Goal: Task Accomplishment & Management: Complete application form

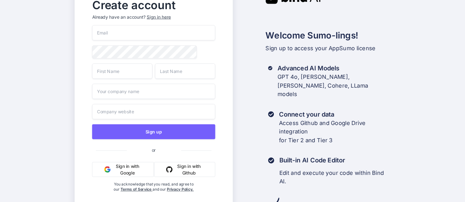
click at [125, 39] on input "email" at bounding box center [153, 32] width 123 height 15
type input "[EMAIL_ADDRESS][DOMAIN_NAME]"
click at [131, 72] on input "text" at bounding box center [122, 71] width 60 height 15
type input "[PERSON_NAME]"
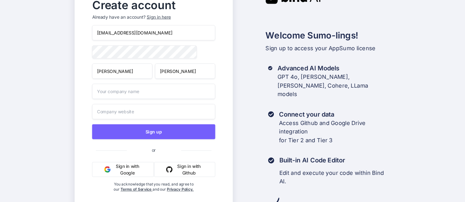
type input "[PERSON_NAME]"
click at [122, 92] on input "text" at bounding box center [153, 91] width 123 height 15
type input "fiverquiqe"
click at [118, 118] on input "text" at bounding box center [153, 111] width 123 height 15
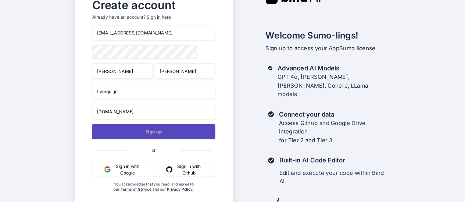
type input "[DOMAIN_NAME]"
click at [146, 133] on button "Sign up" at bounding box center [153, 131] width 123 height 15
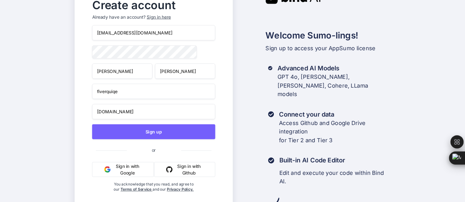
click at [121, 113] on input "[DOMAIN_NAME]" at bounding box center [153, 111] width 123 height 15
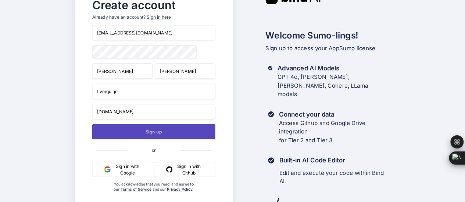
click at [141, 134] on button "Sign up" at bounding box center [153, 131] width 123 height 15
click at [159, 136] on button "Sign up" at bounding box center [153, 131] width 123 height 15
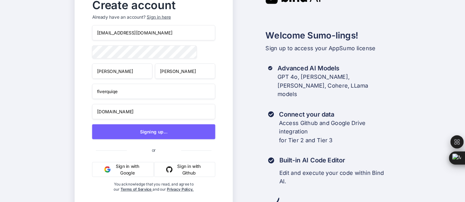
scroll to position [0, 0]
click at [146, 119] on input "[DOMAIN_NAME]" at bounding box center [153, 111] width 123 height 15
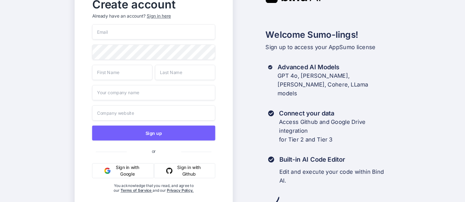
drag, startPoint x: 0, startPoint y: 0, endPoint x: 122, endPoint y: 31, distance: 125.4
click at [122, 31] on input "email" at bounding box center [153, 31] width 123 height 15
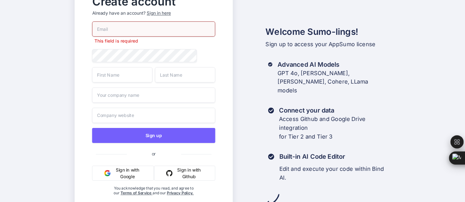
paste input "[EMAIL_ADDRESS][DOMAIN_NAME]"
type input "[EMAIL_ADDRESS][DOMAIN_NAME]"
click at [120, 75] on input "text" at bounding box center [122, 74] width 60 height 15
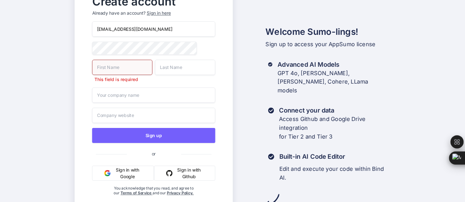
click at [113, 66] on input "text" at bounding box center [122, 67] width 60 height 15
type input "[PERSON_NAME]"
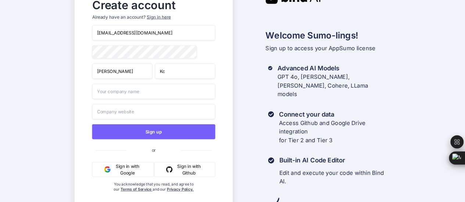
type input "Kc"
click at [108, 96] on input "text" at bounding box center [153, 91] width 123 height 15
type input "Shore"
click at [119, 116] on input "text" at bounding box center [153, 111] width 123 height 15
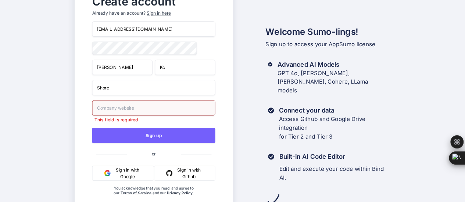
paste input "[URL][DOMAIN_NAME]"
click at [111, 109] on input "[URL][DOMAIN_NAME]" at bounding box center [153, 107] width 123 height 15
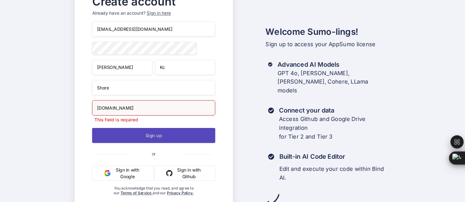
type input "[DOMAIN_NAME]"
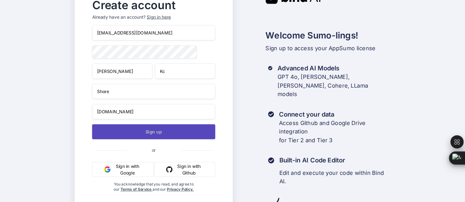
click at [142, 139] on button "Sign up" at bounding box center [153, 131] width 123 height 15
click at [146, 131] on button "Sign up" at bounding box center [153, 131] width 123 height 15
click at [160, 138] on button "Sign up" at bounding box center [153, 131] width 123 height 15
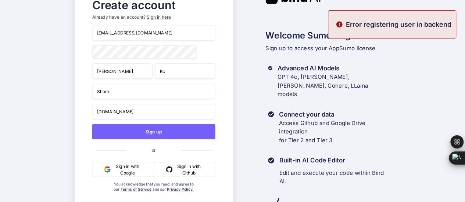
click at [404, 25] on p "Error registering user in backend" at bounding box center [398, 24] width 105 height 10
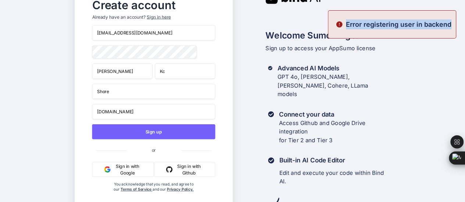
click at [404, 25] on p "Error registering user in backend" at bounding box center [398, 24] width 105 height 10
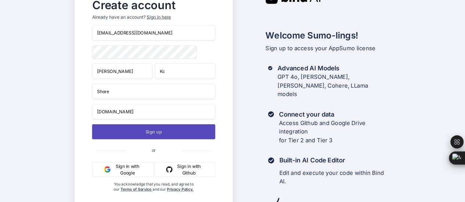
click at [155, 135] on button "Sign up" at bounding box center [153, 131] width 123 height 15
